Goal: Book appointment/travel/reservation

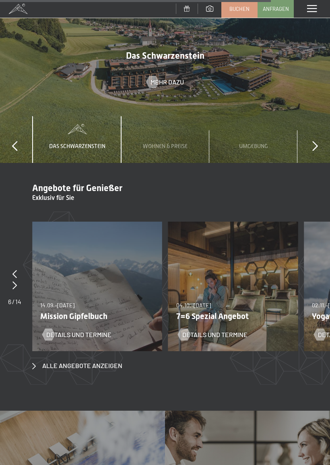
scroll to position [2460, 0]
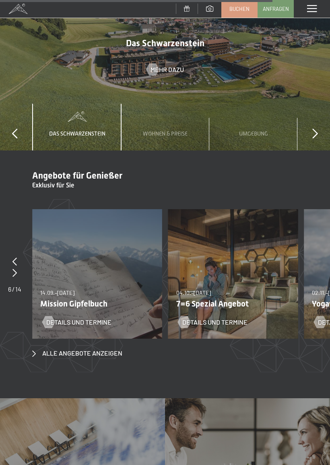
click at [243, 249] on div "04.10.–26.10.2025 01.11.–21.12.2025 10.01.–01.02.2026 07.03.–29.03.2026 16.05.–…" at bounding box center [233, 274] width 130 height 130
click at [226, 318] on span "Details und Termine" at bounding box center [214, 322] width 65 height 9
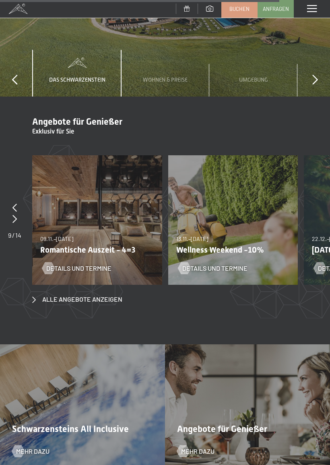
scroll to position [2528, 0]
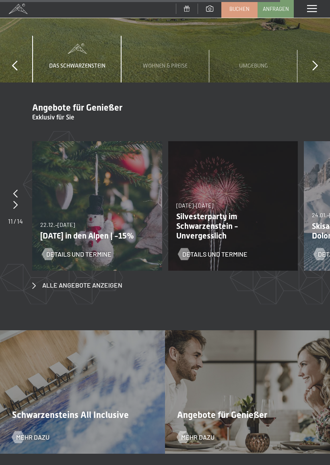
click at [19, 188] on div at bounding box center [15, 193] width 15 height 11
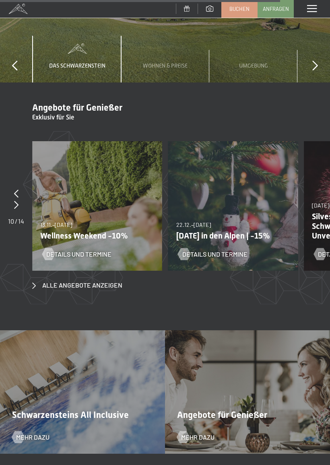
click at [12, 188] on div at bounding box center [16, 193] width 16 height 11
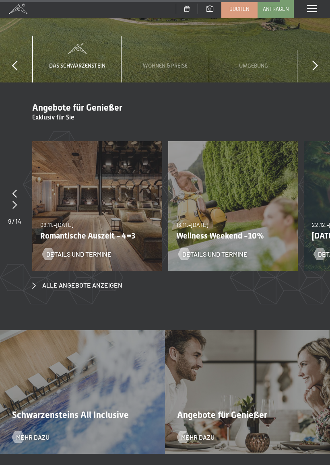
click at [77, 185] on div "09.11.–05.12.2025 08.12.–19.12.2025 11.01.–23.01.2026 08.03.–27.03.2026 29.03.–…" at bounding box center [97, 206] width 130 height 130
click at [88, 250] on span "Details und Termine" at bounding box center [78, 254] width 65 height 9
